Goal: Task Accomplishment & Management: Complete application form

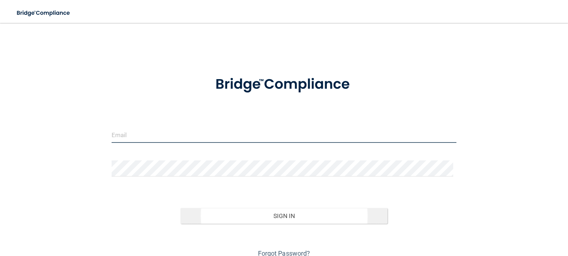
type input "[EMAIL_ADDRESS][DOMAIN_NAME]"
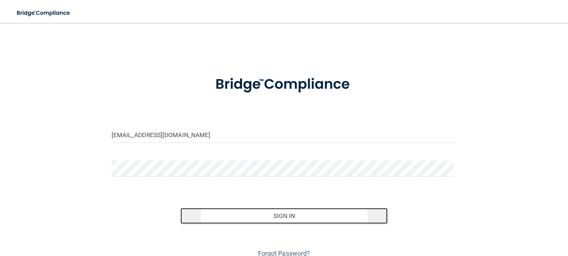
click at [280, 214] on button "Sign In" at bounding box center [283, 216] width 207 height 16
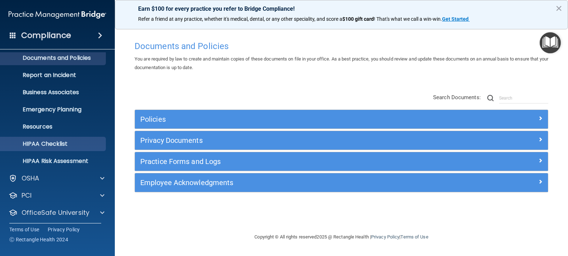
scroll to position [41, 0]
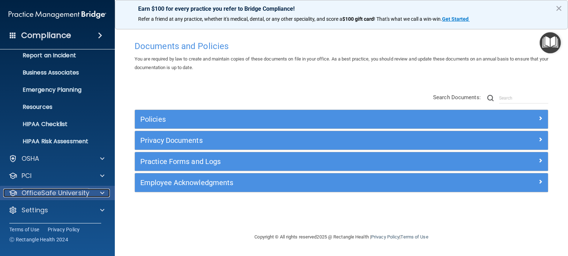
click at [81, 194] on p "OfficeSafe University" at bounding box center [56, 193] width 68 height 9
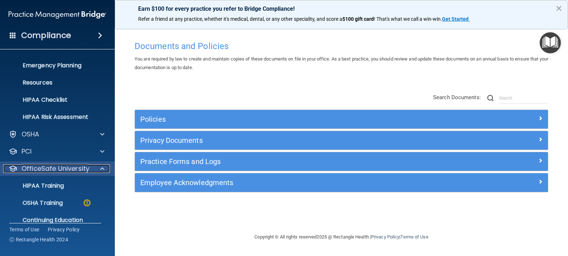
scroll to position [93, 0]
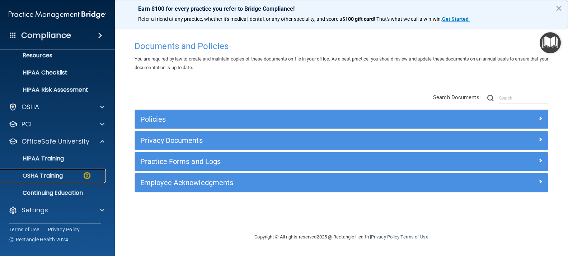
click at [90, 178] on img at bounding box center [86, 175] width 9 height 9
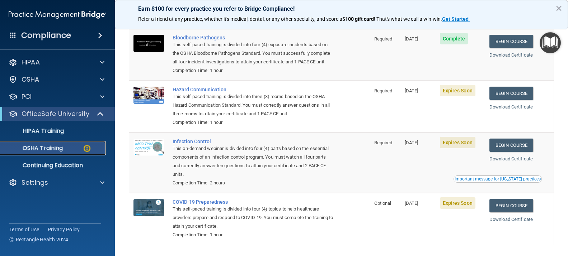
scroll to position [36, 0]
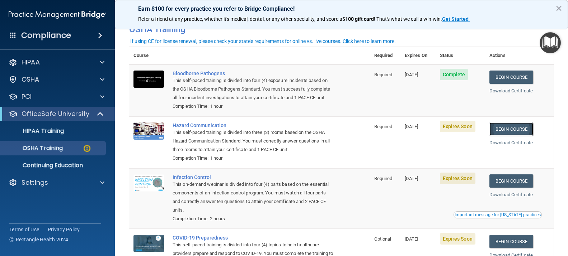
click at [510, 136] on link "Begin Course" at bounding box center [511, 129] width 44 height 13
click at [500, 188] on link "Begin Course" at bounding box center [511, 181] width 44 height 13
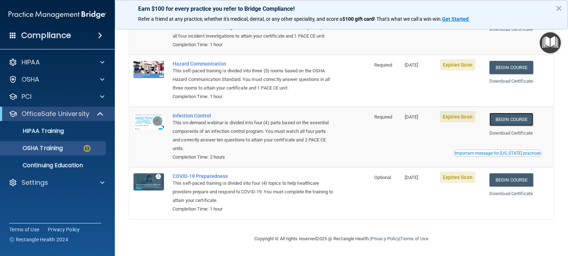
scroll to position [108, 0]
click at [510, 179] on link "Begin Course" at bounding box center [511, 180] width 44 height 13
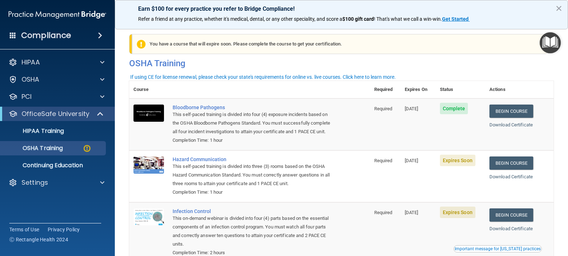
scroll to position [0, 0]
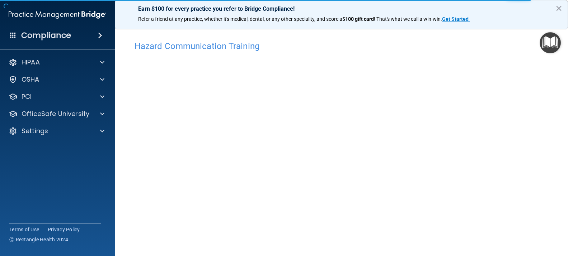
scroll to position [13, 0]
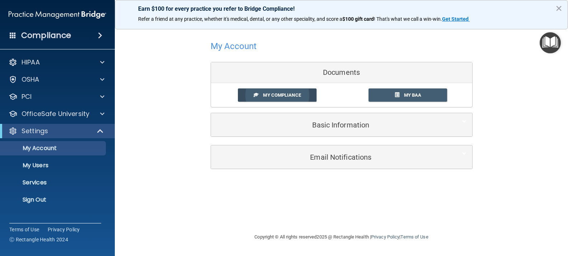
click at [289, 96] on span "My Compliance" at bounding box center [282, 95] width 38 height 5
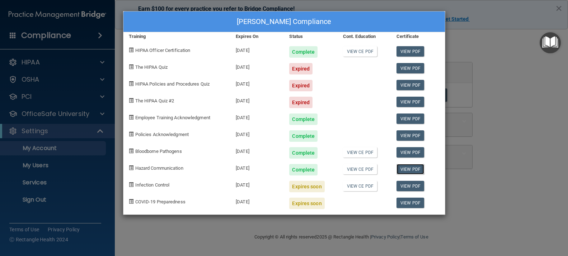
click at [407, 169] on link "View PDF" at bounding box center [410, 169] width 28 height 10
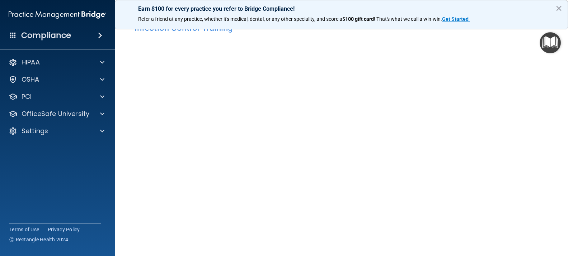
scroll to position [36, 0]
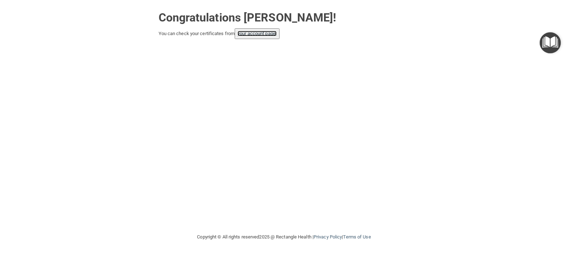
click at [251, 32] on link "your account page!" at bounding box center [256, 33] width 39 height 5
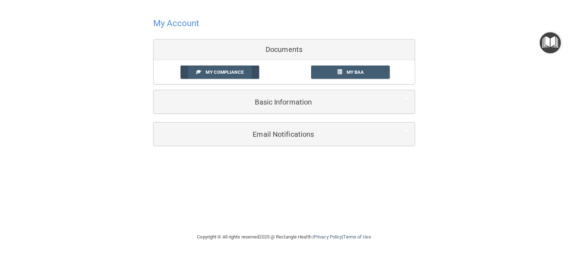
click at [246, 71] on link "My Compliance" at bounding box center [219, 72] width 79 height 13
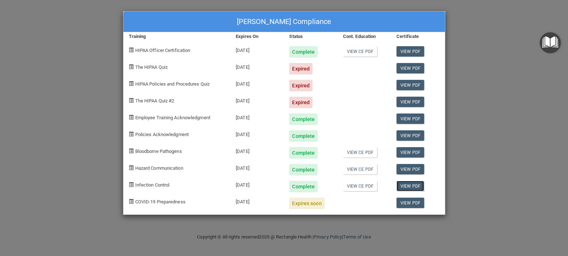
click at [401, 187] on link "View PDF" at bounding box center [410, 186] width 28 height 10
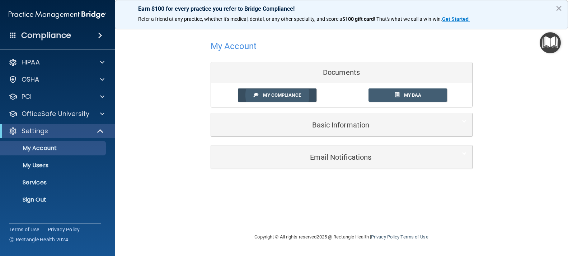
click at [293, 95] on span "My Compliance" at bounding box center [282, 95] width 38 height 5
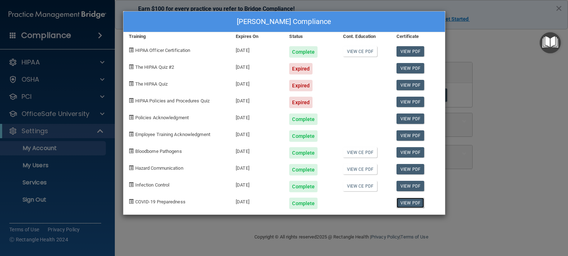
click at [407, 202] on link "View PDF" at bounding box center [410, 203] width 28 height 10
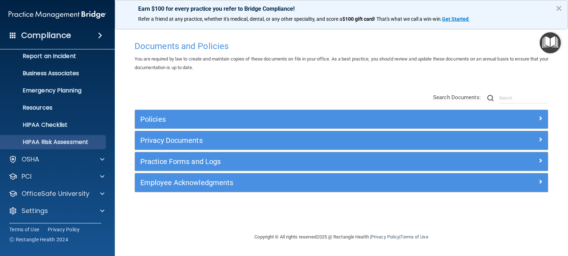
scroll to position [41, 0]
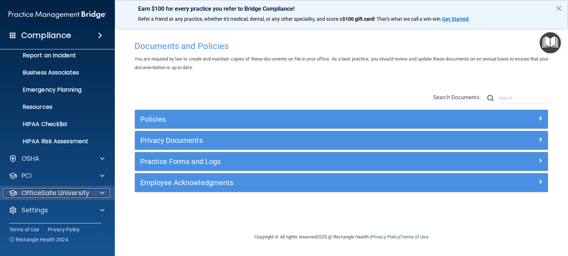
click at [92, 194] on div at bounding box center [101, 193] width 18 height 9
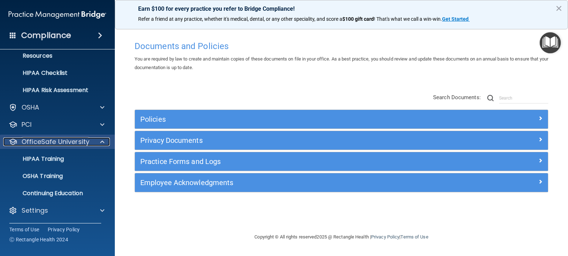
scroll to position [93, 0]
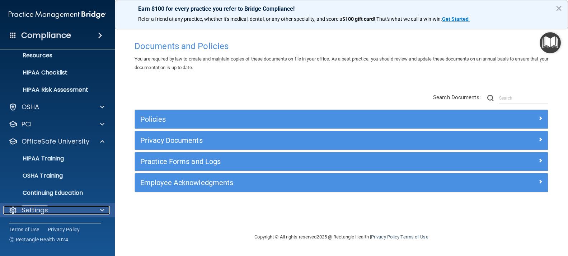
click at [85, 213] on div "Settings" at bounding box center [47, 210] width 89 height 9
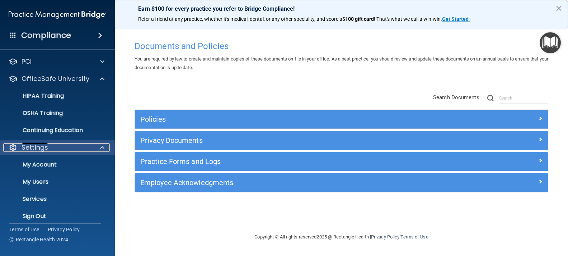
scroll to position [162, 0]
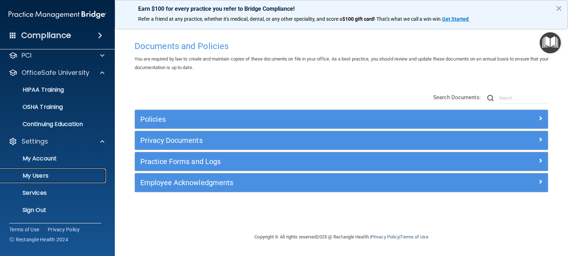
click at [82, 179] on p "My Users" at bounding box center [54, 175] width 98 height 7
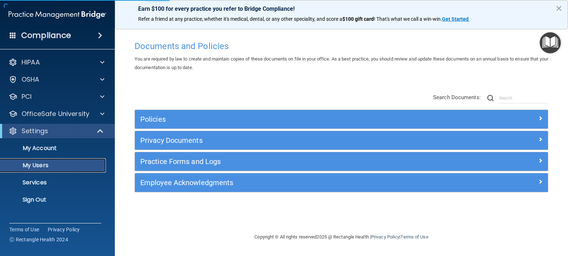
select select "20"
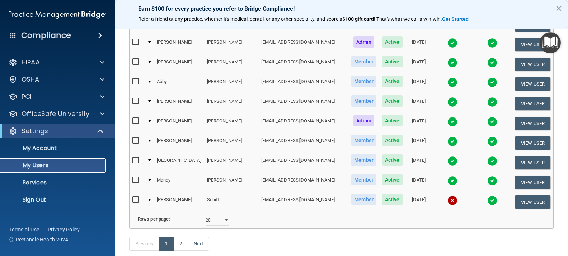
scroll to position [323, 0]
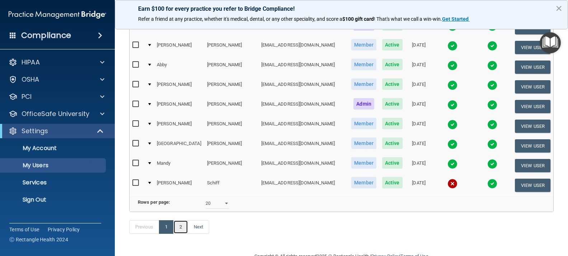
click at [182, 224] on link "2" at bounding box center [180, 228] width 15 height 14
select select "20"
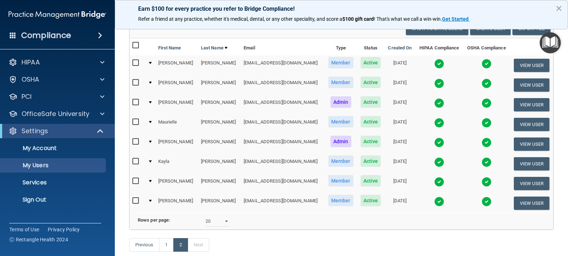
scroll to position [100, 0]
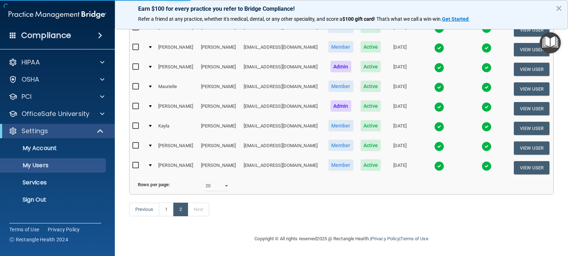
scroll to position [337, 0]
select select "20"
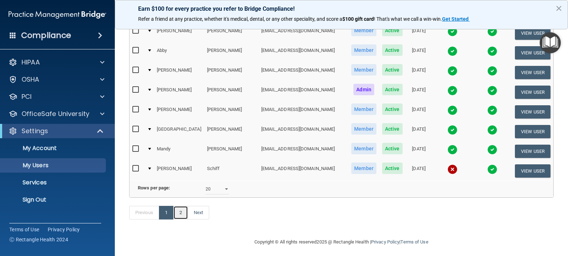
click at [183, 212] on link "2" at bounding box center [180, 213] width 15 height 14
select select "20"
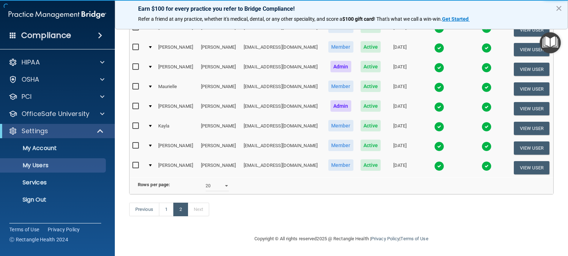
scroll to position [100, 0]
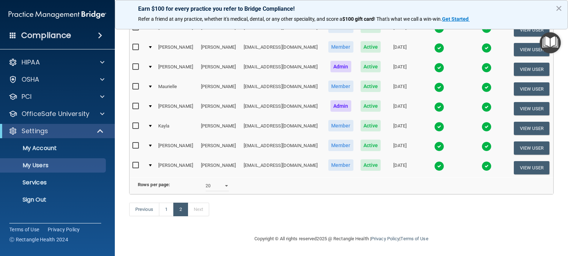
click at [434, 122] on img at bounding box center [439, 127] width 10 height 10
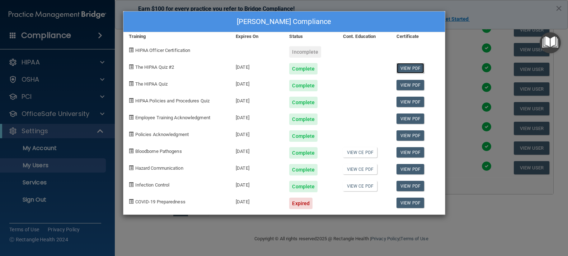
click at [407, 67] on link "View PDF" at bounding box center [410, 68] width 28 height 10
click at [412, 84] on link "View PDF" at bounding box center [410, 85] width 28 height 10
click at [408, 102] on link "View PDF" at bounding box center [410, 102] width 28 height 10
click at [409, 120] on link "View PDF" at bounding box center [410, 119] width 28 height 10
click at [411, 137] on link "View PDF" at bounding box center [410, 136] width 28 height 10
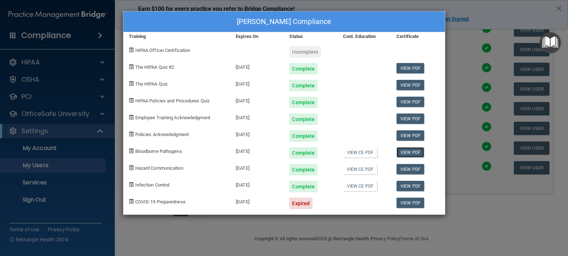
click at [413, 152] on link "View PDF" at bounding box center [410, 152] width 28 height 10
click at [404, 170] on link "View PDF" at bounding box center [410, 169] width 28 height 10
click at [405, 186] on link "View PDF" at bounding box center [410, 186] width 28 height 10
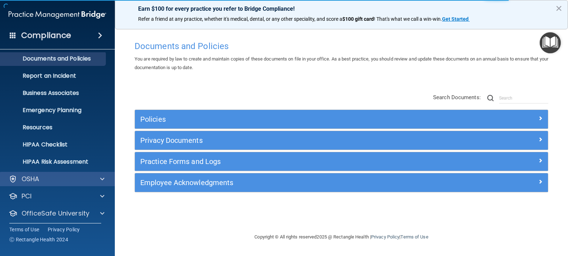
scroll to position [41, 0]
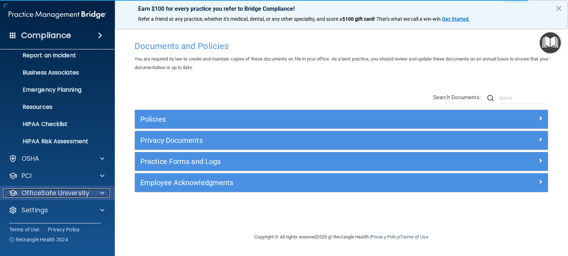
click at [81, 197] on p "OfficeSafe University" at bounding box center [56, 193] width 68 height 9
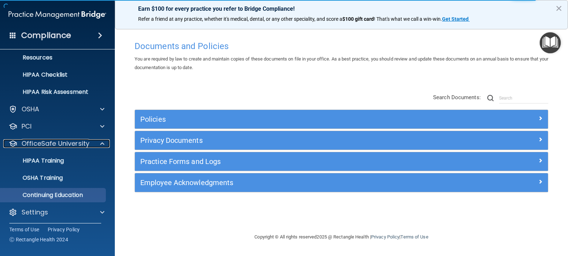
scroll to position [93, 0]
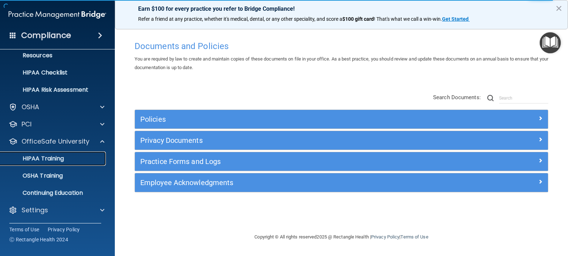
click at [68, 159] on div "HIPAA Training" at bounding box center [54, 158] width 98 height 7
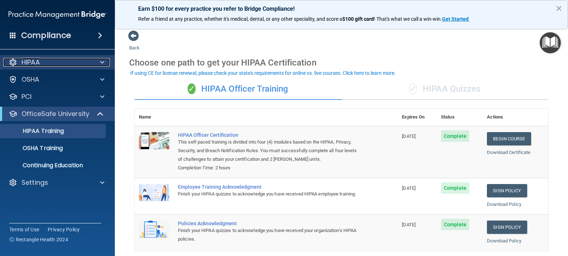
click at [51, 65] on div "HIPAA" at bounding box center [47, 62] width 89 height 9
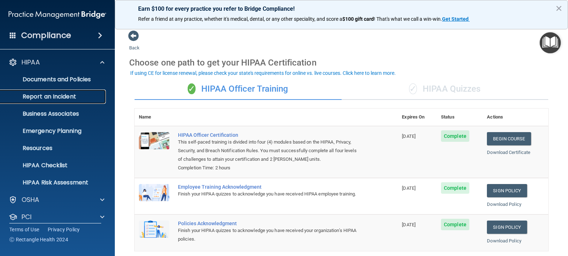
click at [68, 99] on p "Report an Incident" at bounding box center [54, 96] width 98 height 7
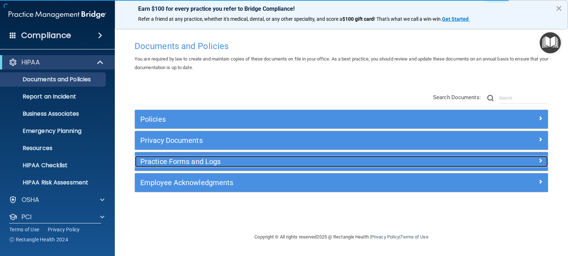
click at [188, 162] on h5 "Practice Forms and Logs" at bounding box center [289, 162] width 299 height 8
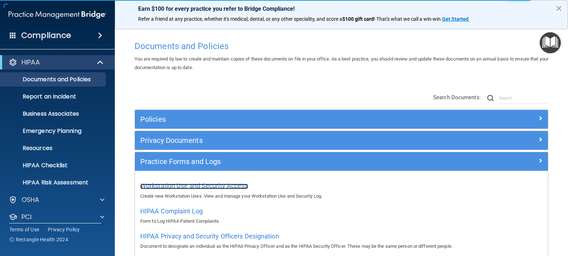
click at [188, 185] on span "Workstation Use and Security Access" at bounding box center [194, 186] width 108 height 8
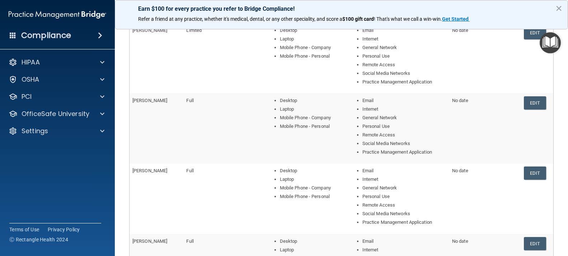
scroll to position [287, 0]
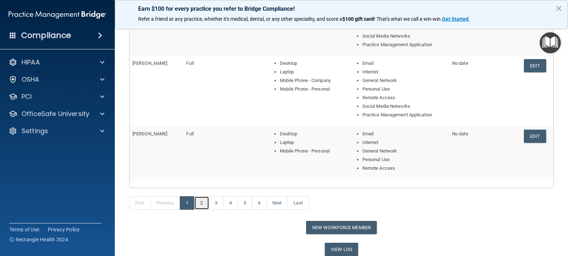
click at [199, 204] on link "2" at bounding box center [201, 204] width 15 height 14
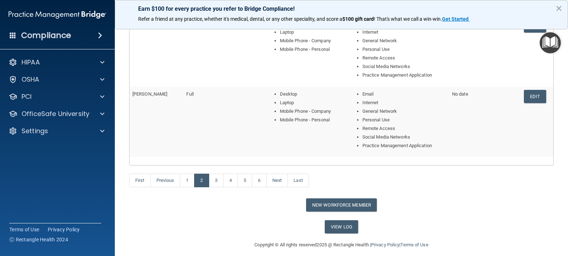
scroll to position [324, 0]
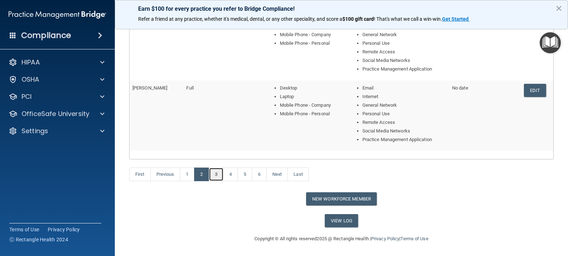
click at [216, 176] on link "3" at bounding box center [216, 175] width 15 height 14
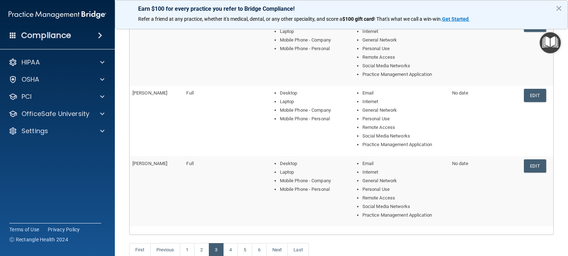
scroll to position [323, 0]
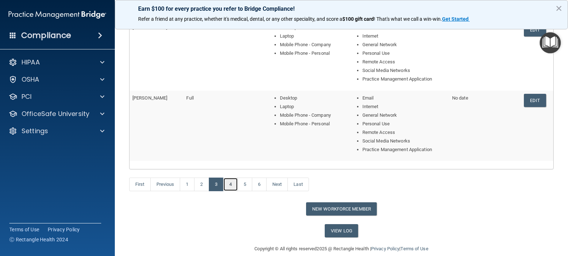
click at [230, 185] on link "4" at bounding box center [230, 185] width 15 height 14
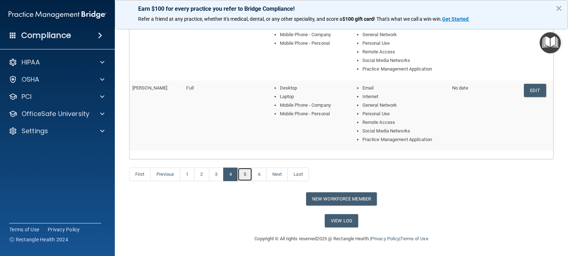
click at [245, 173] on link "5" at bounding box center [244, 175] width 15 height 14
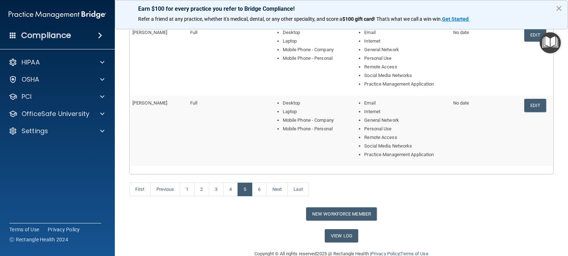
scroll to position [333, 0]
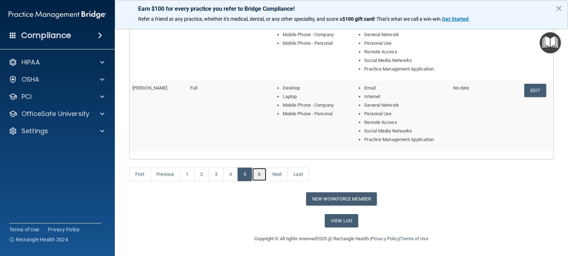
click at [264, 175] on link "6" at bounding box center [259, 175] width 15 height 14
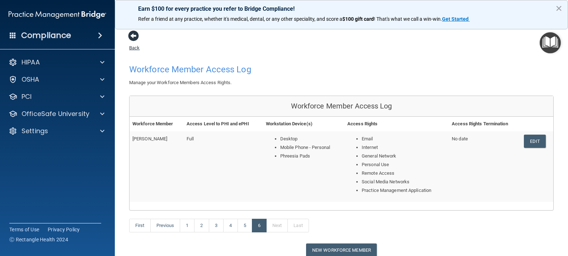
click at [134, 37] on span at bounding box center [133, 35] width 11 height 11
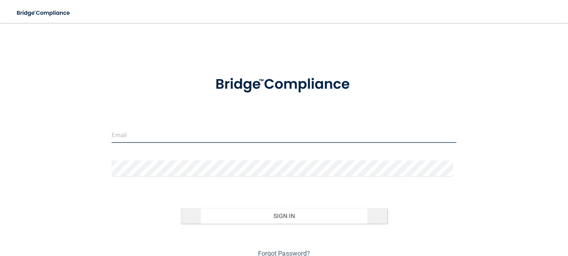
type input "[EMAIL_ADDRESS][DOMAIN_NAME]"
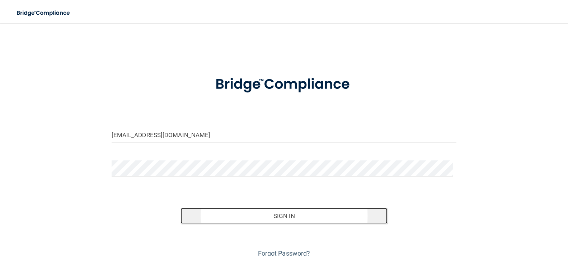
click at [273, 214] on button "Sign In" at bounding box center [283, 216] width 207 height 16
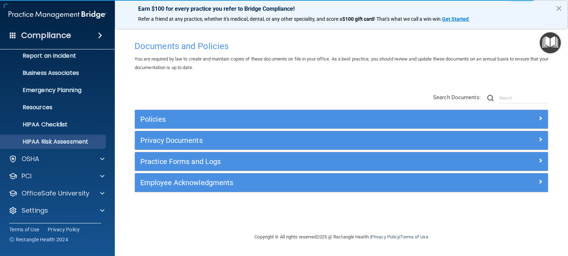
scroll to position [41, 0]
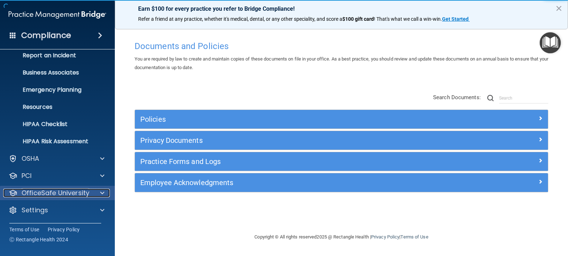
click at [63, 193] on p "OfficeSafe University" at bounding box center [56, 193] width 68 height 9
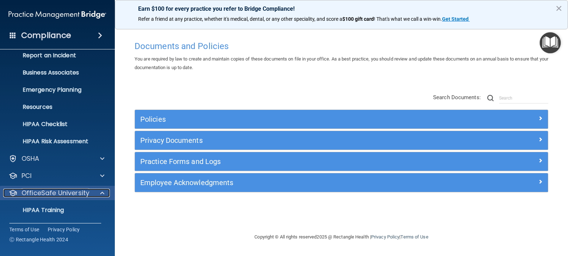
scroll to position [93, 0]
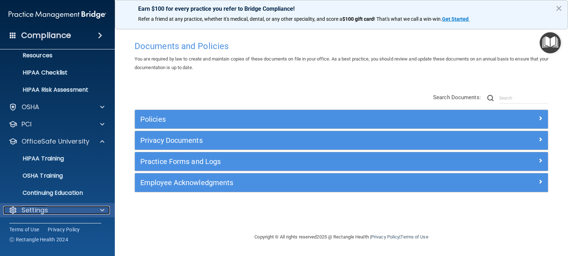
click at [57, 210] on div "Settings" at bounding box center [47, 210] width 89 height 9
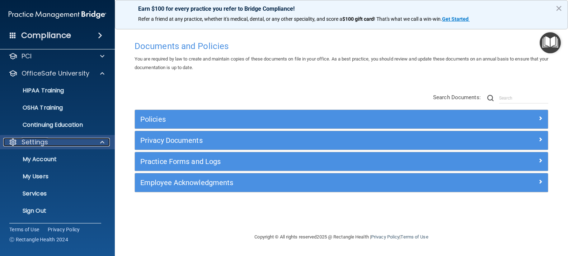
scroll to position [162, 0]
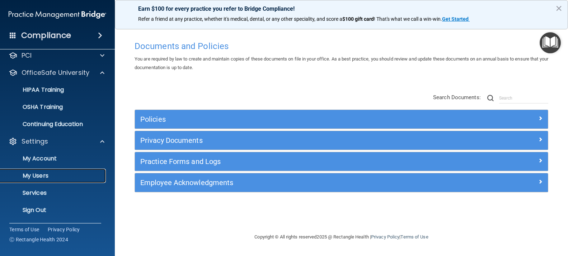
click at [53, 175] on p "My Users" at bounding box center [54, 175] width 98 height 7
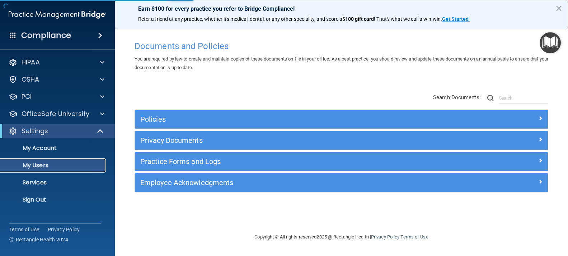
select select "20"
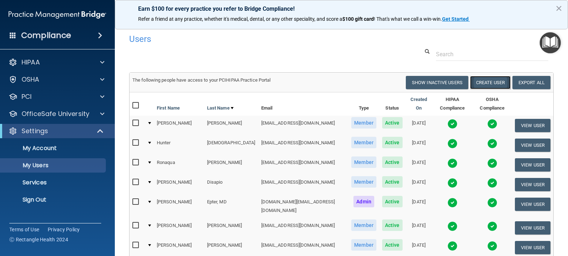
click at [490, 84] on button "Create User" at bounding box center [490, 82] width 41 height 13
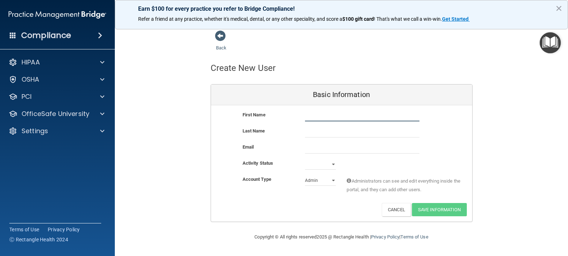
click at [308, 116] on input "text" at bounding box center [362, 116] width 114 height 11
type input "[PERSON_NAME]"
click at [310, 133] on input "text" at bounding box center [362, 132] width 114 height 11
type input "Hadden"
click at [314, 149] on input "email" at bounding box center [362, 148] width 114 height 11
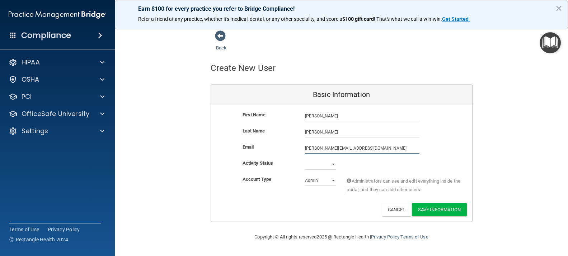
type input "a.hadden.apc@gmail.com"
click at [332, 165] on select "Active Inactive" at bounding box center [320, 164] width 31 height 11
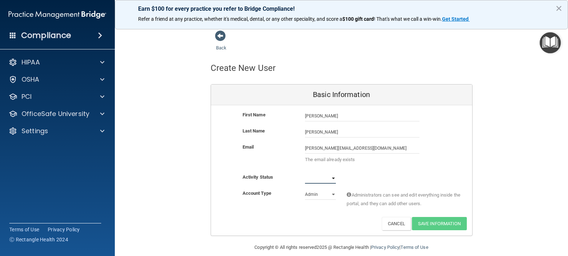
select select "active"
click at [305, 173] on select "Active Inactive" at bounding box center [320, 178] width 31 height 11
click at [331, 195] on select "Admin Member" at bounding box center [320, 194] width 31 height 11
select select "practice_member"
click at [305, 189] on select "Admin Member" at bounding box center [320, 194] width 31 height 11
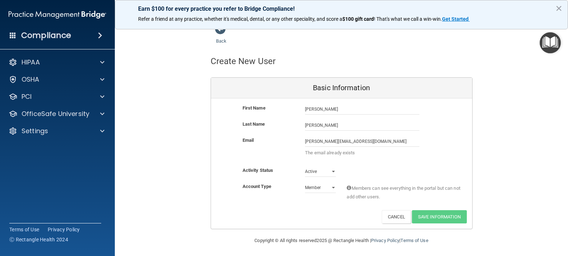
scroll to position [9, 0]
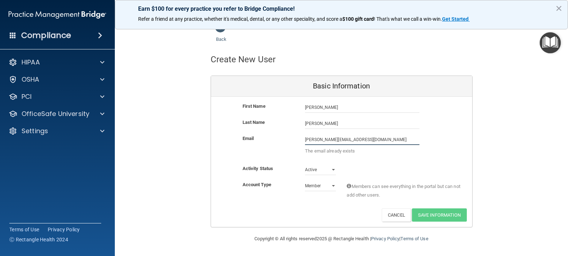
click at [369, 142] on input "a.hadden.apc@gmail.com" at bounding box center [362, 139] width 114 height 11
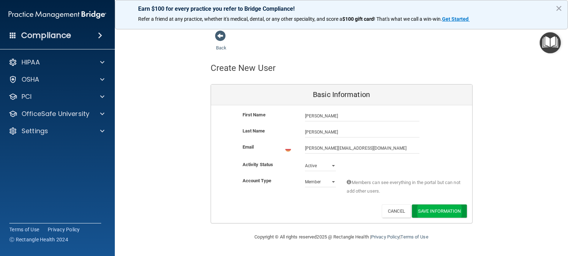
click at [432, 218] on button "Save Information" at bounding box center [439, 211] width 55 height 13
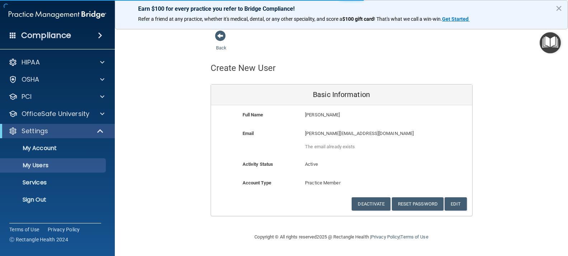
select select "20"
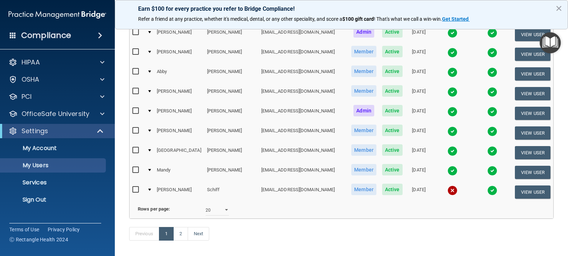
scroll to position [359, 0]
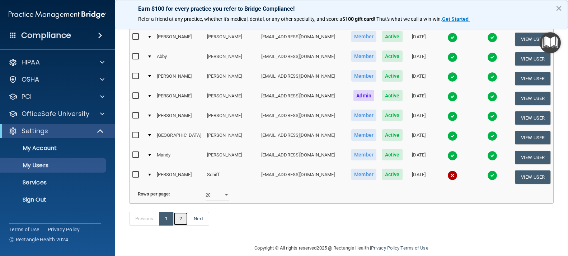
click at [179, 216] on link "2" at bounding box center [180, 219] width 15 height 14
select select "20"
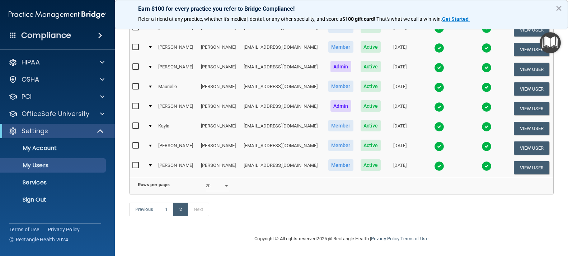
scroll to position [100, 0]
click at [163, 206] on link "1" at bounding box center [166, 210] width 15 height 14
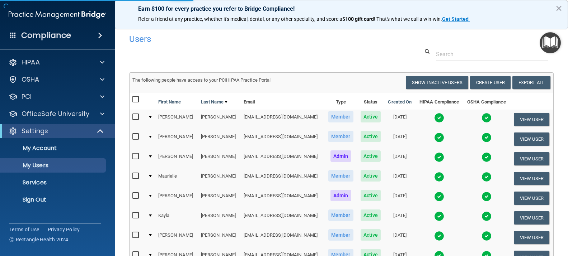
select select "20"
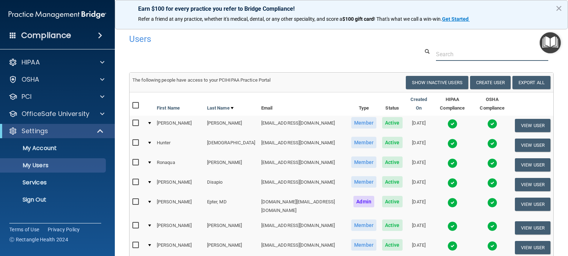
click at [436, 55] on input "text" at bounding box center [492, 54] width 112 height 13
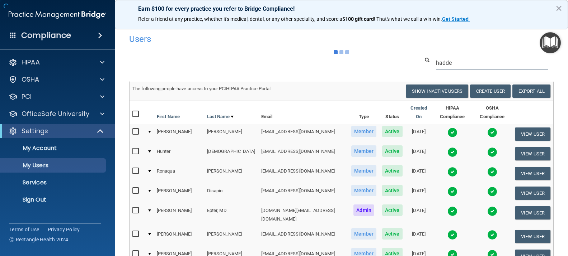
type input "hadden"
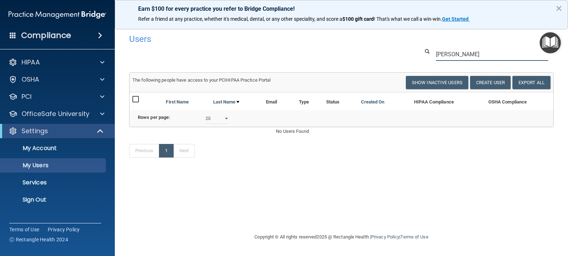
drag, startPoint x: 457, startPoint y: 55, endPoint x: 435, endPoint y: 55, distance: 21.9
click at [436, 55] on input "hadden" at bounding box center [492, 54] width 112 height 13
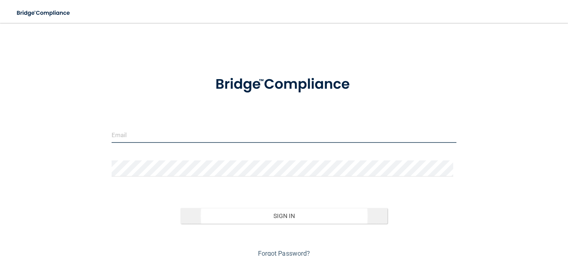
type input "[EMAIL_ADDRESS][DOMAIN_NAME]"
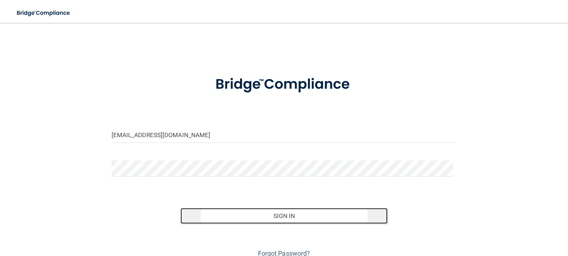
click at [278, 218] on button "Sign In" at bounding box center [283, 216] width 207 height 16
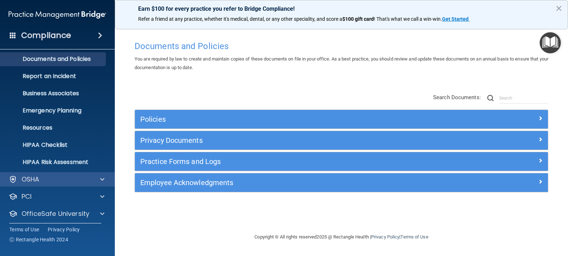
scroll to position [41, 0]
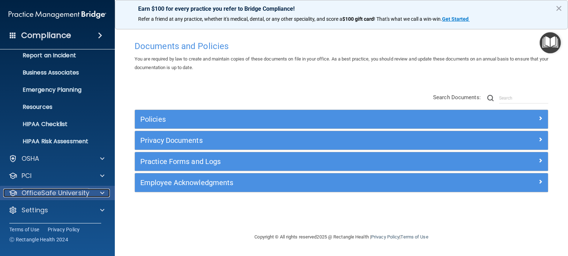
click at [90, 192] on div "OfficeSafe University" at bounding box center [47, 193] width 89 height 9
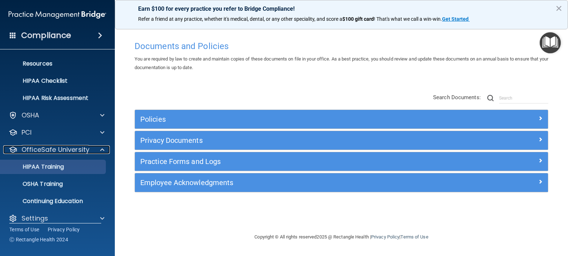
scroll to position [93, 0]
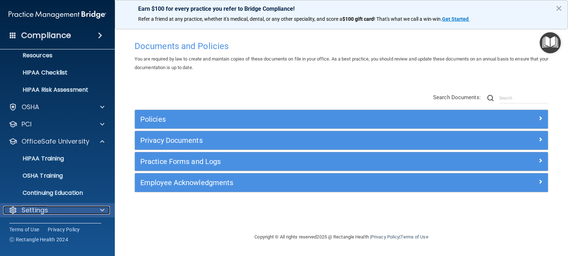
click at [57, 209] on div "Settings" at bounding box center [47, 210] width 89 height 9
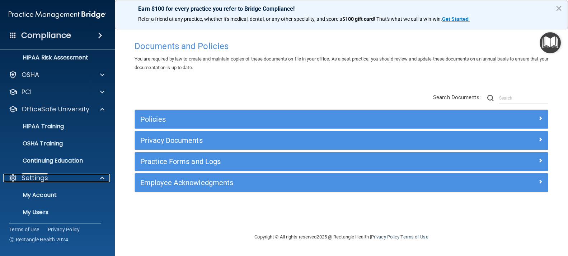
scroll to position [162, 0]
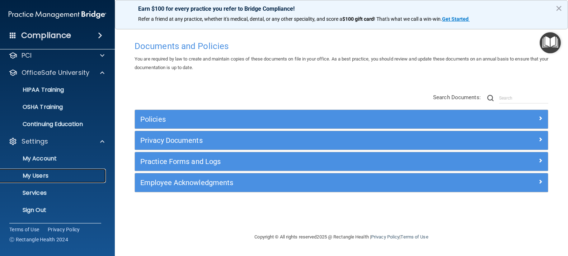
click at [58, 178] on p "My Users" at bounding box center [54, 175] width 98 height 7
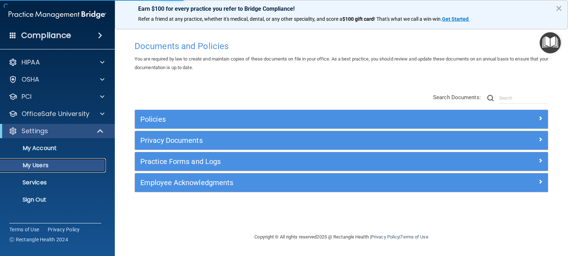
select select "20"
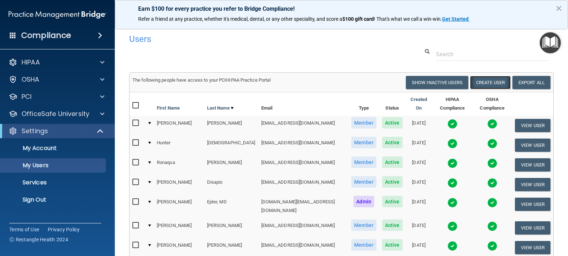
click at [482, 83] on button "Create User" at bounding box center [490, 82] width 41 height 13
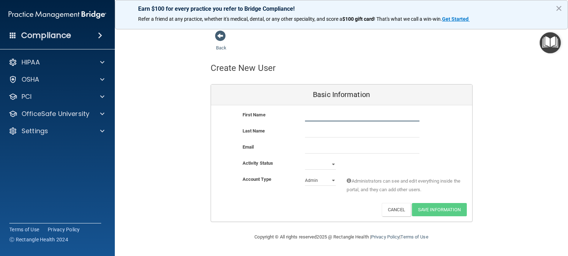
click at [307, 116] on input "text" at bounding box center [362, 116] width 114 height 11
type input "[PERSON_NAME]"
click at [306, 133] on input "text" at bounding box center [362, 132] width 114 height 11
type input "Hadden"
click at [308, 149] on input "email" at bounding box center [362, 148] width 114 height 11
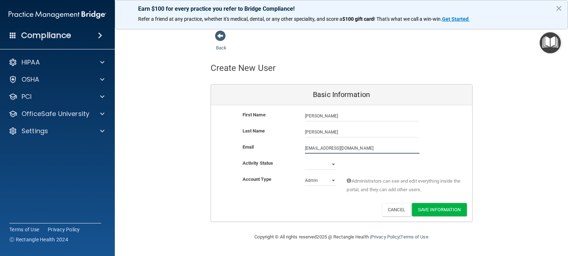
type input "andreashadden@yahoo.com"
click at [332, 165] on select "Active Inactive" at bounding box center [320, 164] width 31 height 11
select select "active"
click at [305, 159] on select "Active Inactive" at bounding box center [320, 164] width 31 height 11
click at [334, 181] on select "Admin Member" at bounding box center [320, 180] width 31 height 11
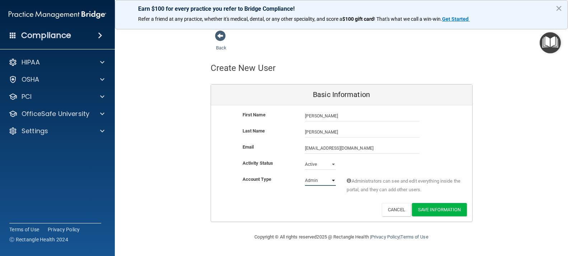
select select "practice_member"
click at [305, 175] on select "Admin Member" at bounding box center [320, 180] width 31 height 11
click at [449, 211] on button "Save Information" at bounding box center [439, 209] width 55 height 13
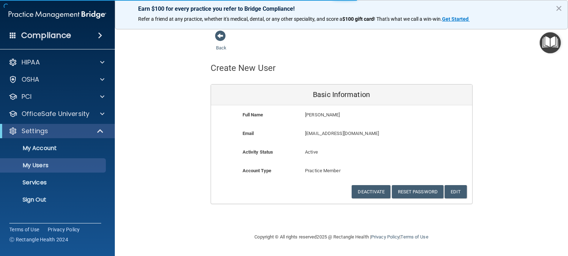
select select "20"
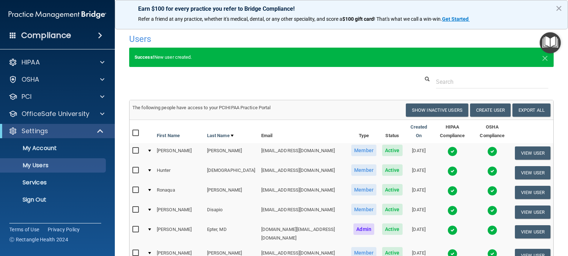
click at [422, 41] on div "Users" at bounding box center [341, 39] width 435 height 18
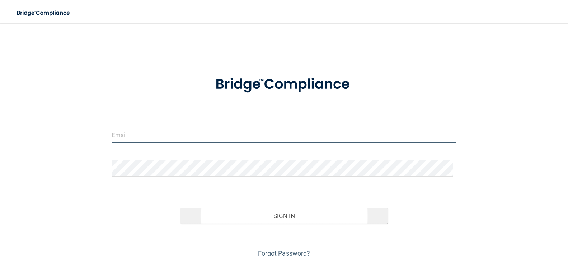
type input "[EMAIL_ADDRESS][DOMAIN_NAME]"
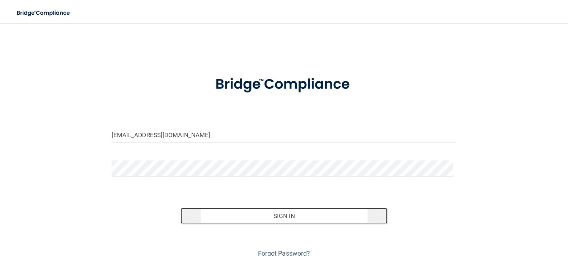
click at [291, 218] on button "Sign In" at bounding box center [283, 216] width 207 height 16
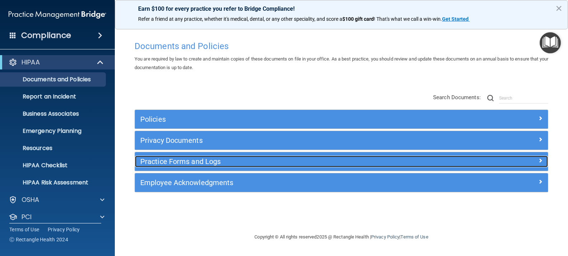
click at [166, 161] on h5 "Practice Forms and Logs" at bounding box center [289, 162] width 299 height 8
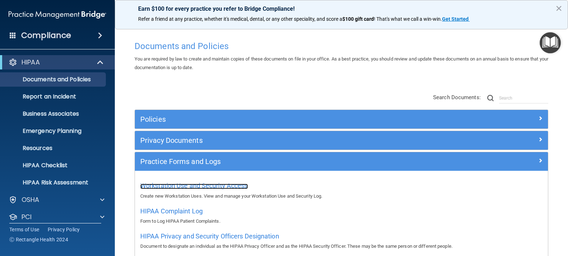
click at [169, 186] on span "Workstation Use and Security Access" at bounding box center [194, 186] width 108 height 8
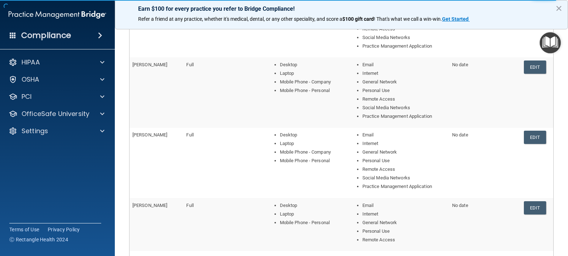
scroll to position [316, 0]
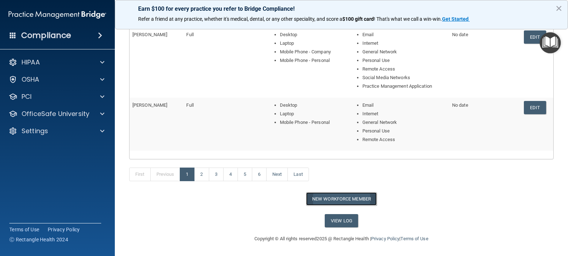
click at [334, 197] on button "New Workforce Member" at bounding box center [341, 199] width 71 height 13
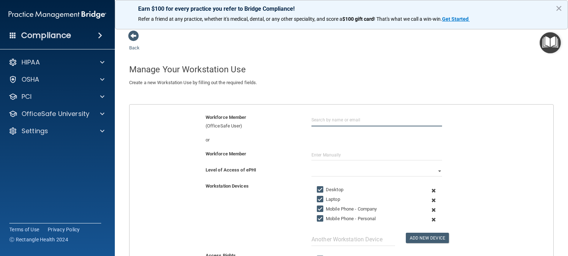
click at [311, 118] on input "text" at bounding box center [376, 119] width 131 height 13
click at [323, 156] on input "text" at bounding box center [376, 155] width 131 height 11
type input "[PERSON_NAME]"
click at [435, 170] on select "Full Limited None" at bounding box center [376, 171] width 131 height 11
click at [311, 166] on select "Full Limited None" at bounding box center [376, 171] width 131 height 11
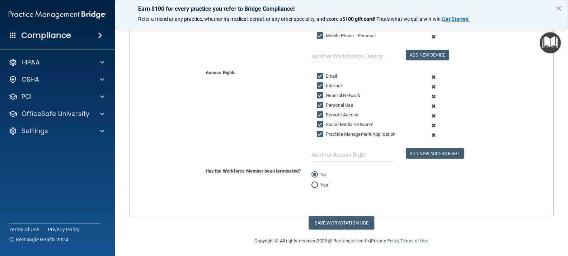
scroll to position [185, 0]
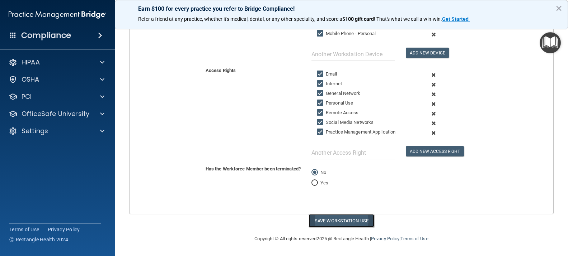
click at [338, 221] on button "Save Workstation Use" at bounding box center [341, 220] width 66 height 13
select select "? string:Full ?"
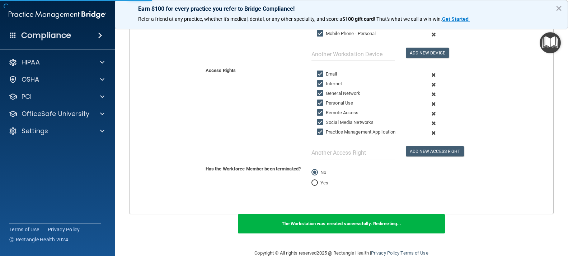
scroll to position [318, 0]
